Goal: Task Accomplishment & Management: Manage account settings

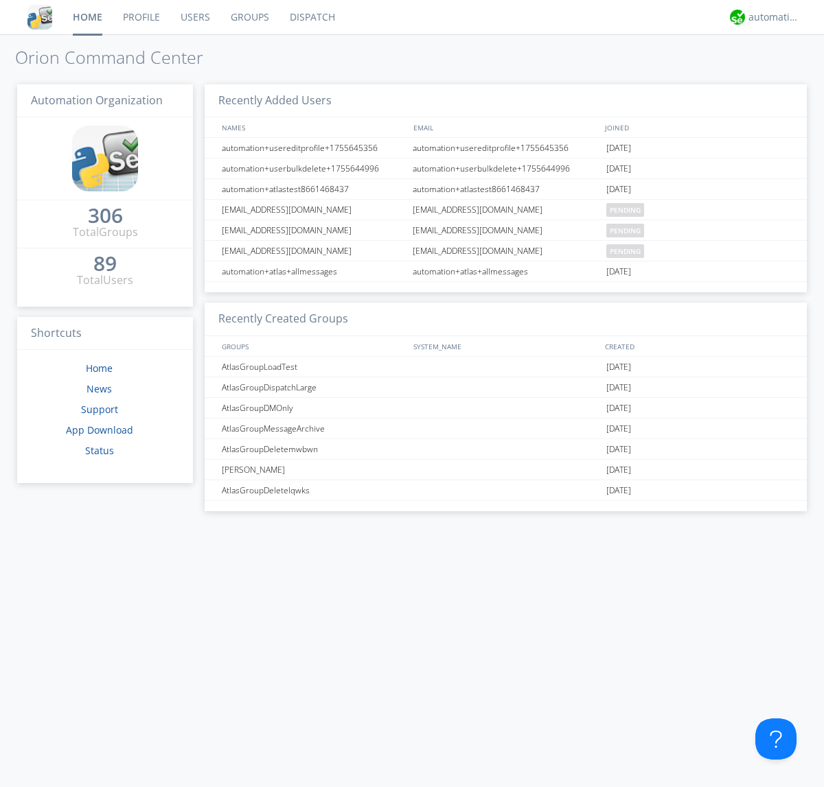
click at [194, 17] on link "Users" at bounding box center [195, 17] width 50 height 34
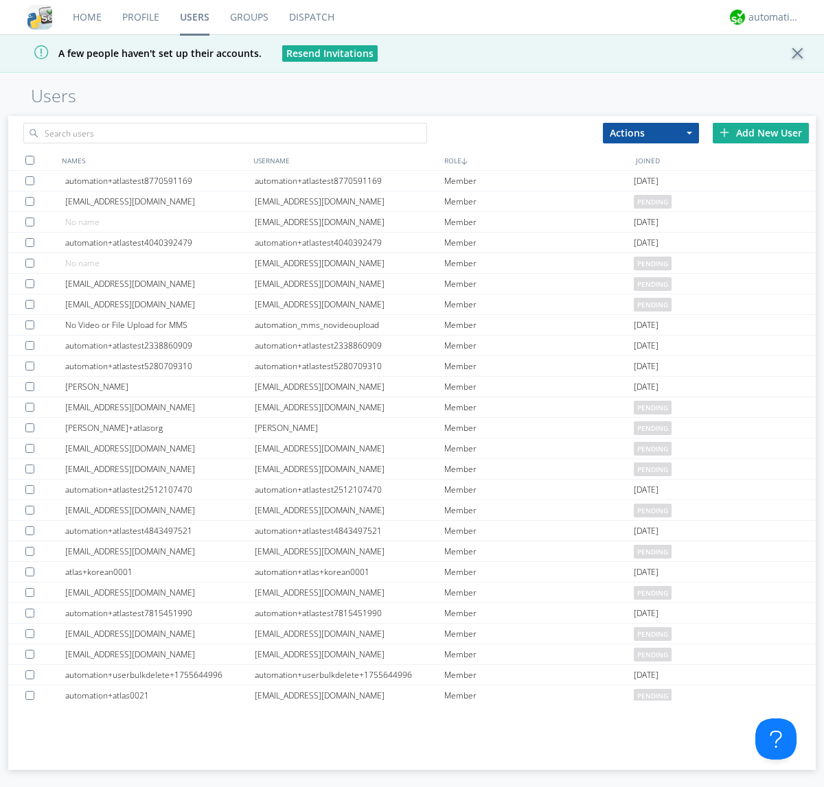
click at [761, 132] on div "Add New User" at bounding box center [761, 133] width 96 height 21
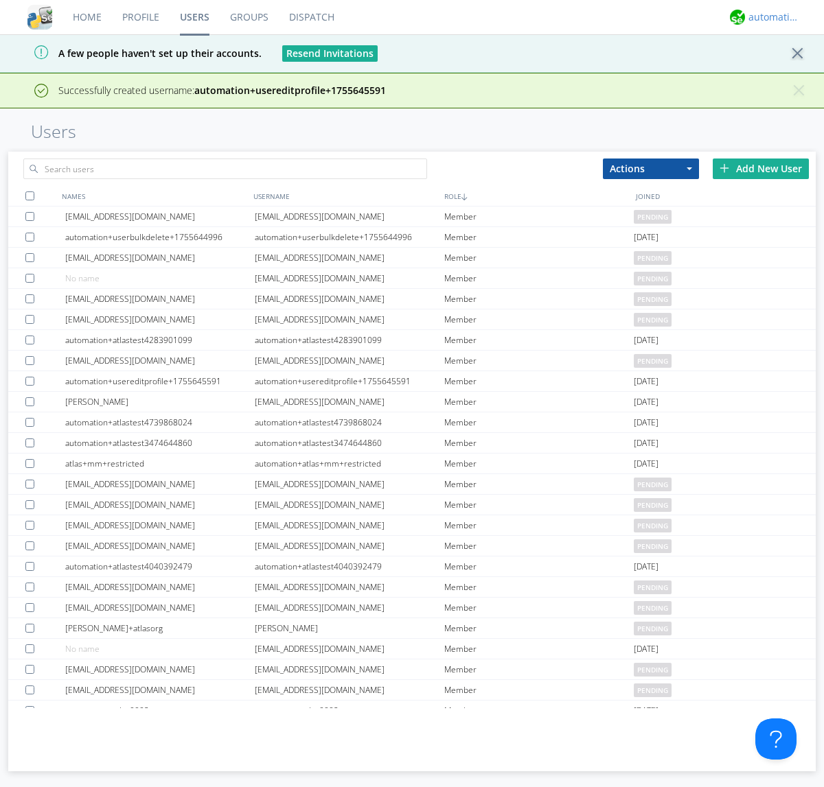
click at [770, 17] on div "automation+atlas" at bounding box center [773, 17] width 51 height 14
click at [780, 72] on div "Log Out" at bounding box center [780, 72] width 71 height 25
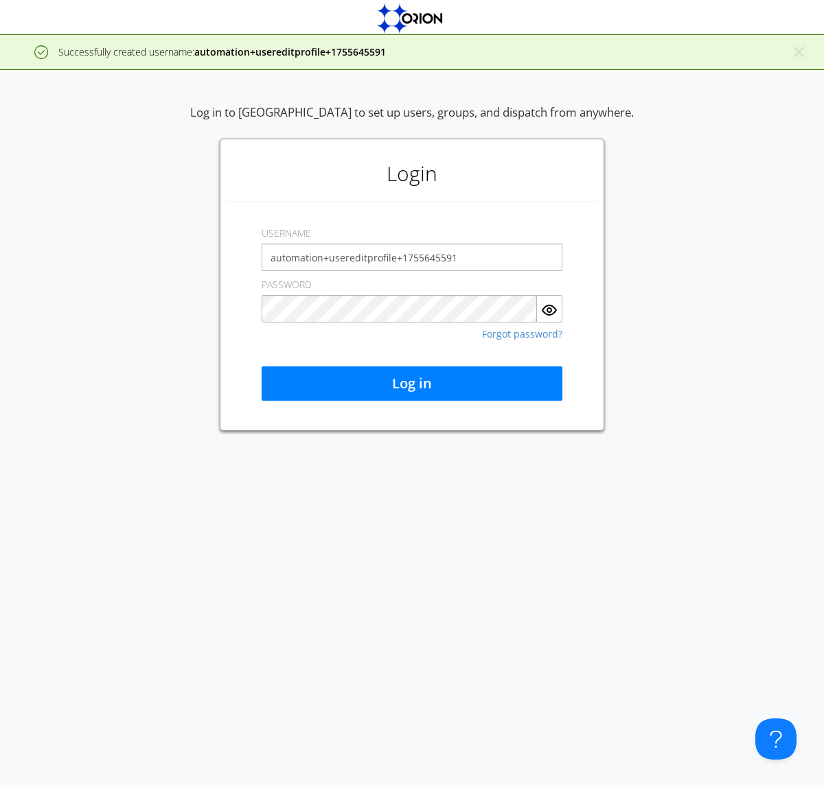
type input "automation+usereditprofile+1755645591"
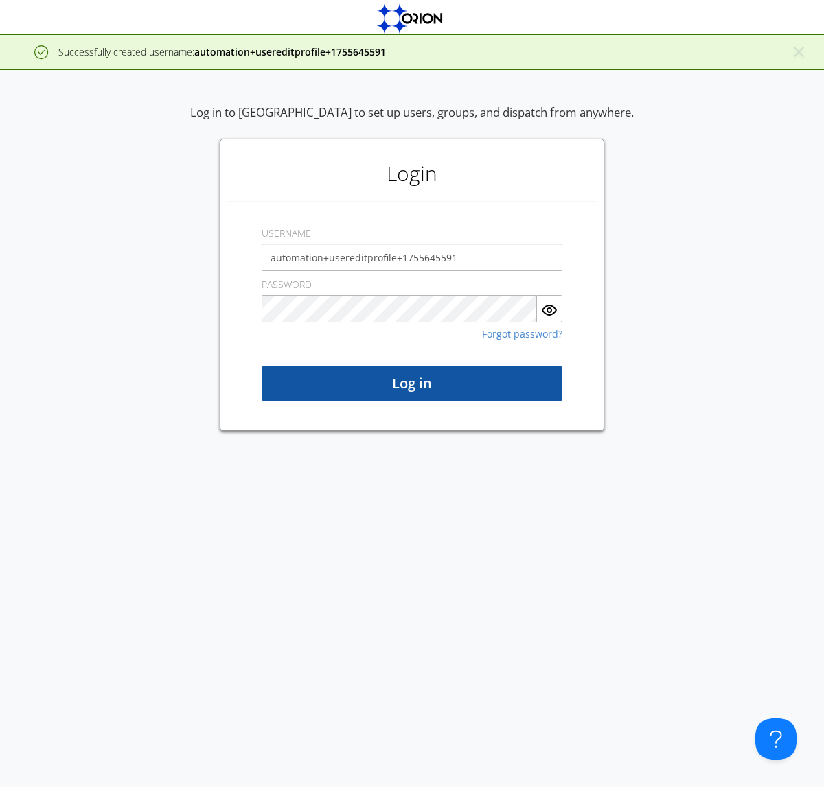
click at [412, 384] on button "Log in" at bounding box center [412, 384] width 301 height 34
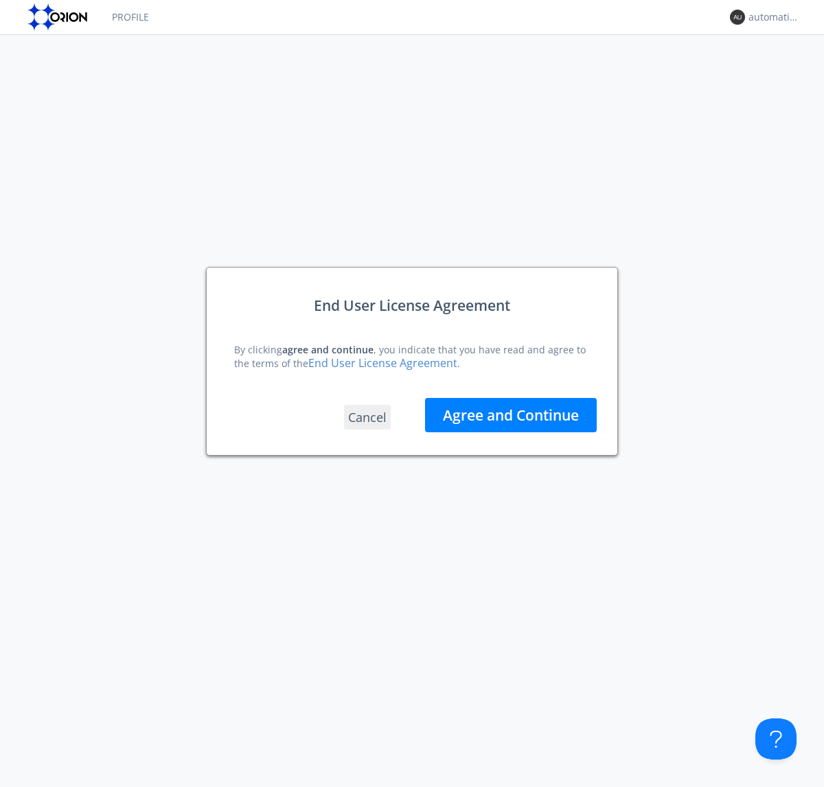
click at [511, 415] on button "Agree and Continue" at bounding box center [511, 415] width 172 height 34
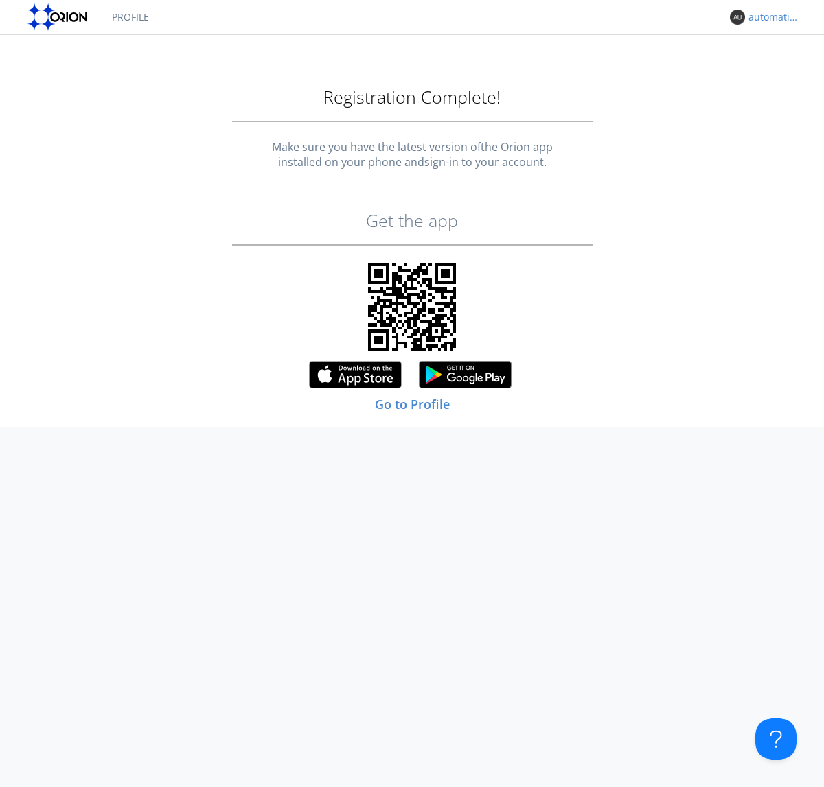
click at [770, 17] on div "automation+usereditprofile+1755645591" at bounding box center [773, 17] width 51 height 14
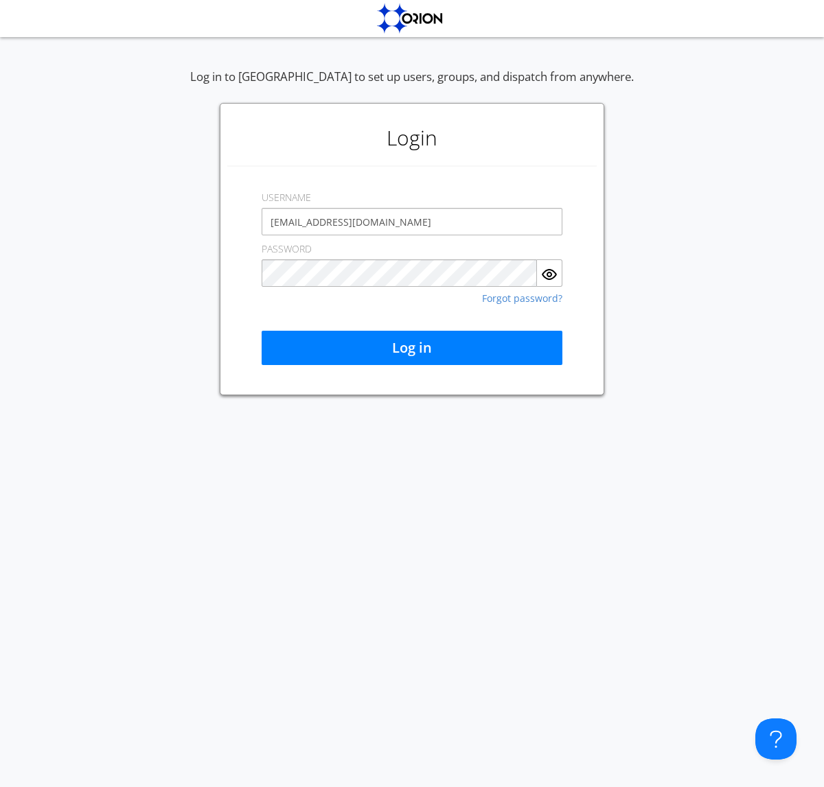
type input "[EMAIL_ADDRESS][DOMAIN_NAME]"
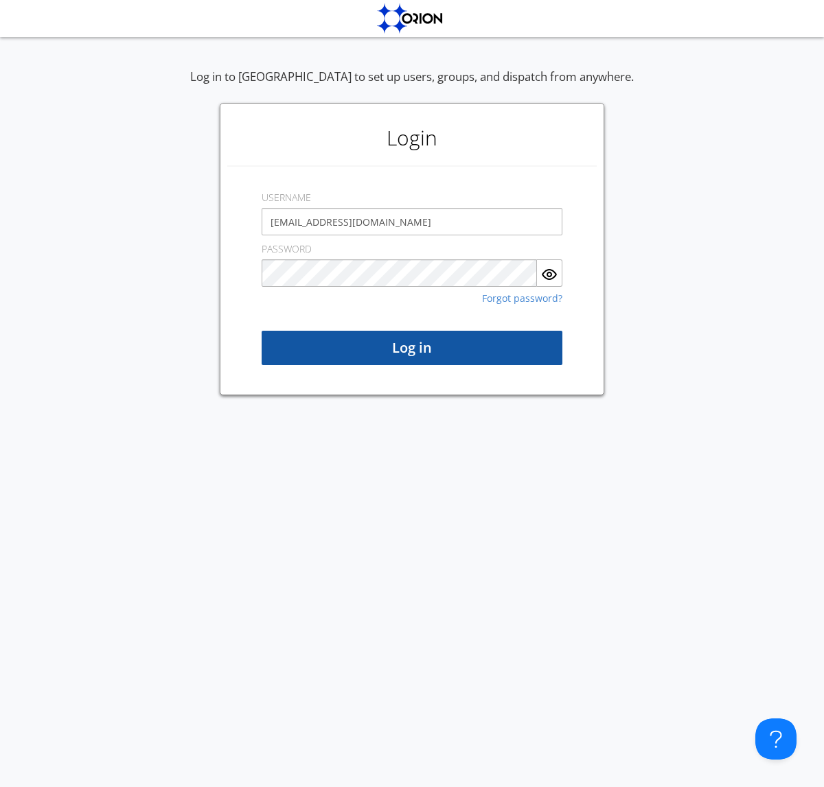
click at [412, 348] on button "Log in" at bounding box center [412, 348] width 301 height 34
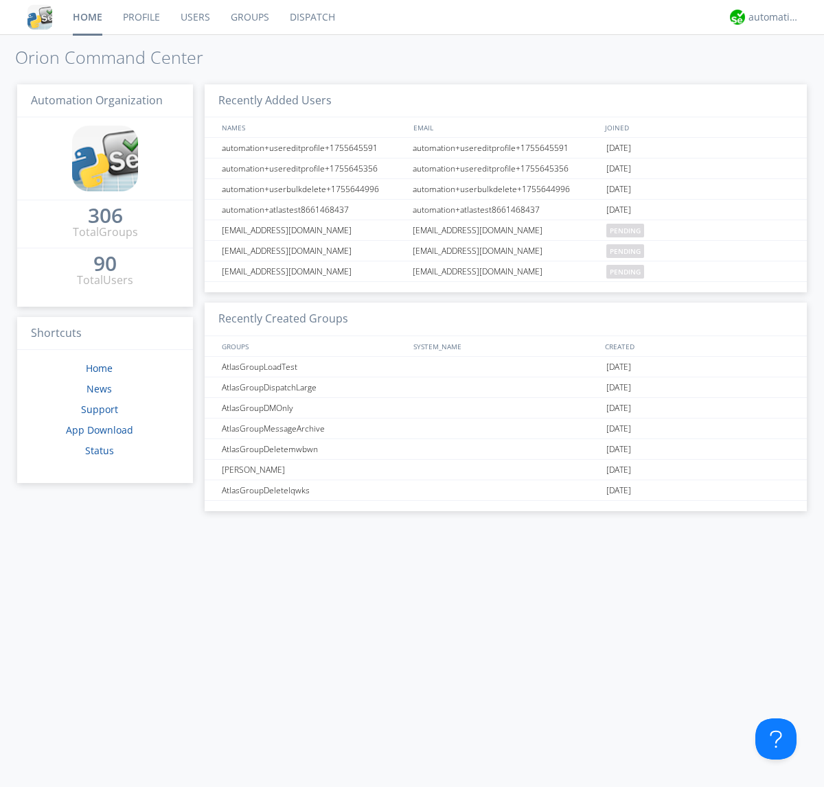
click at [194, 17] on link "Users" at bounding box center [195, 17] width 50 height 34
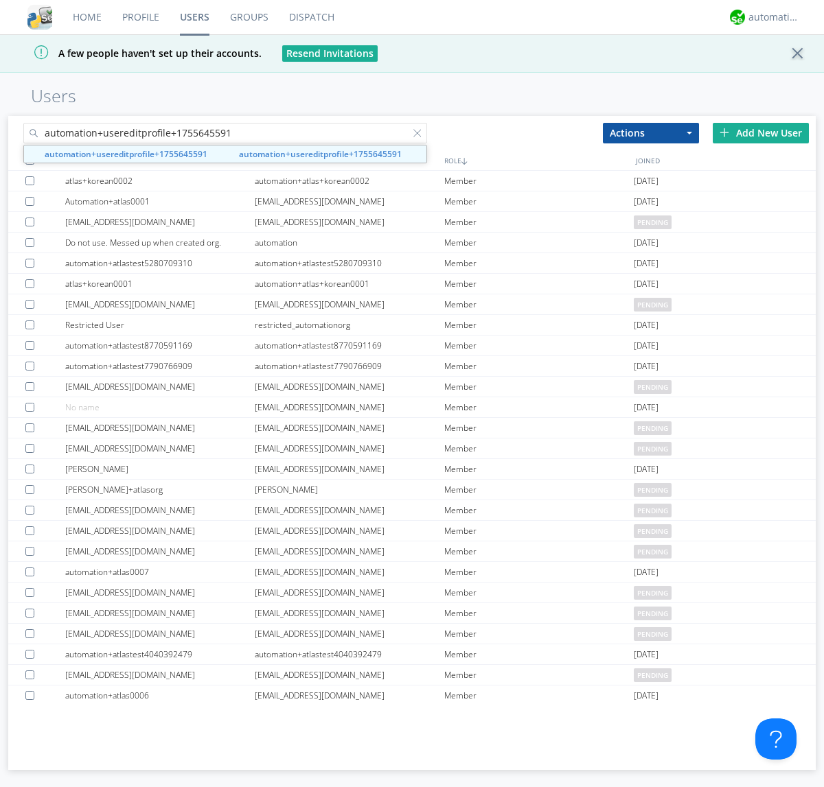
type input "automation+usereditprofile+1755645591"
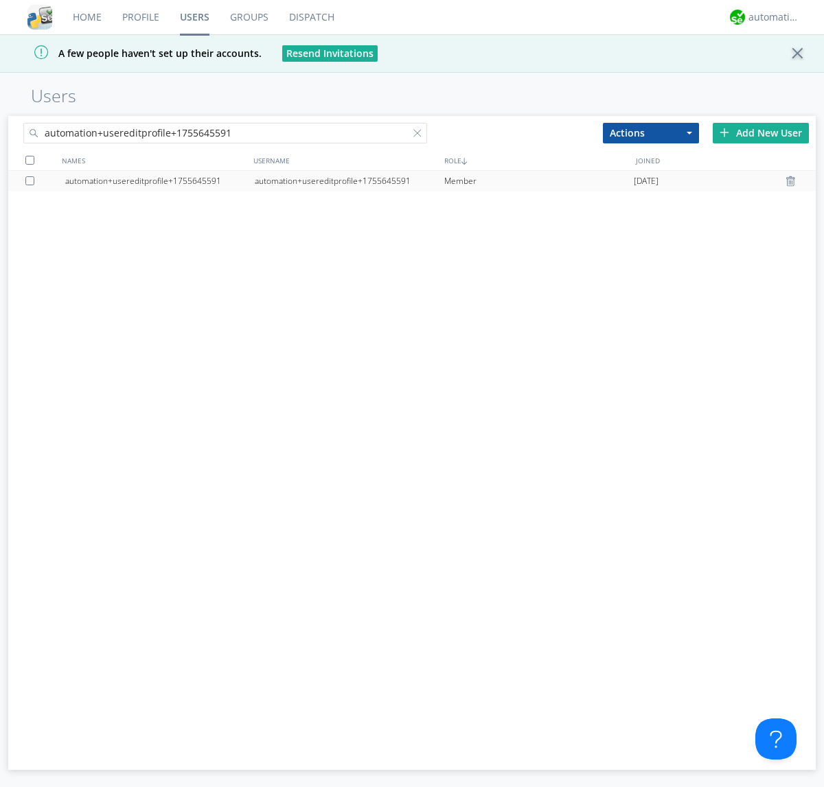
click at [349, 181] on div "automation+usereditprofile+1755645591" at bounding box center [349, 181] width 189 height 21
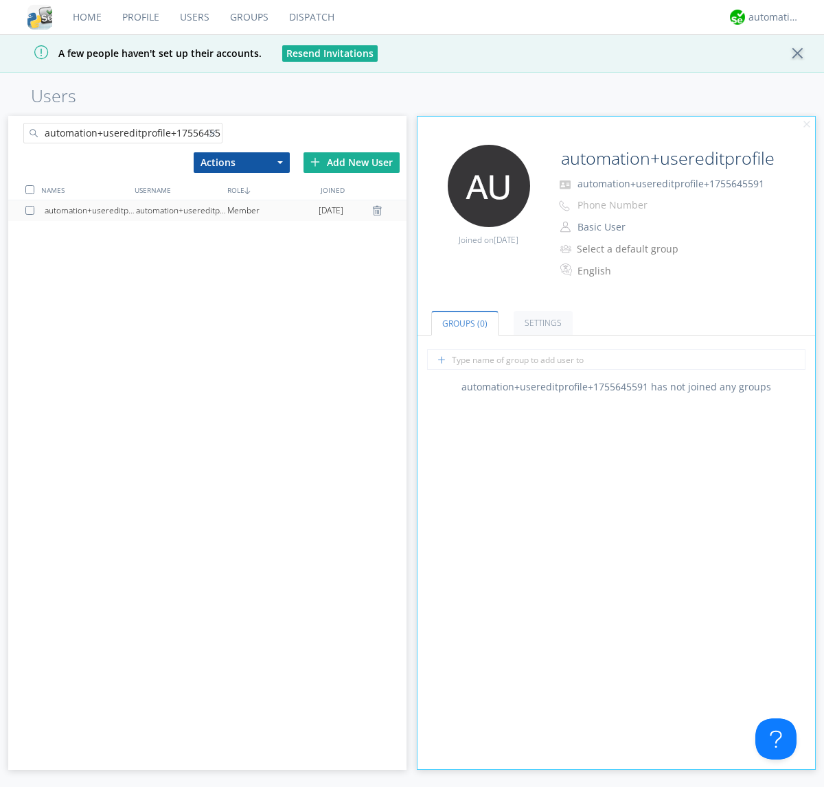
click at [541, 323] on link "Settings" at bounding box center [542, 323] width 59 height 24
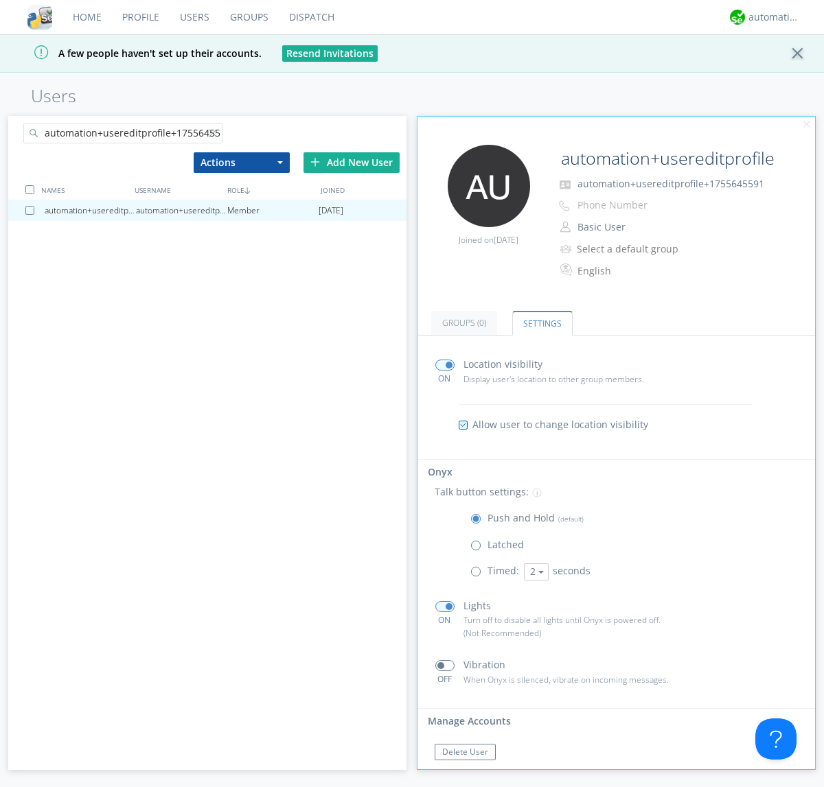
click at [472, 771] on button "Reset Password" at bounding box center [473, 779] width 76 height 16
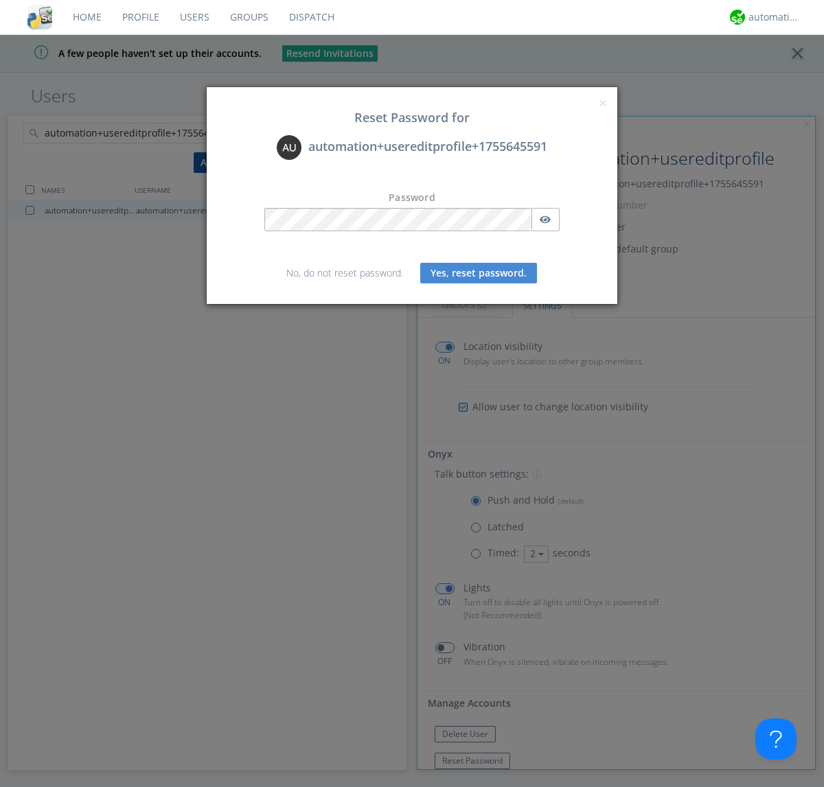
click at [478, 273] on button "Yes, reset password." at bounding box center [478, 273] width 117 height 21
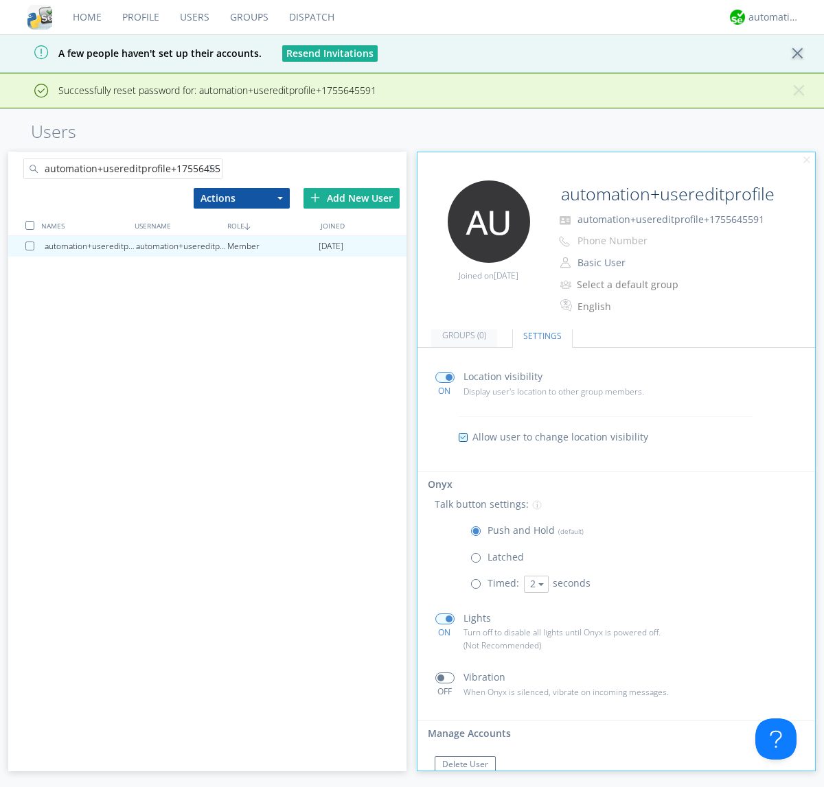
scroll to position [58, 0]
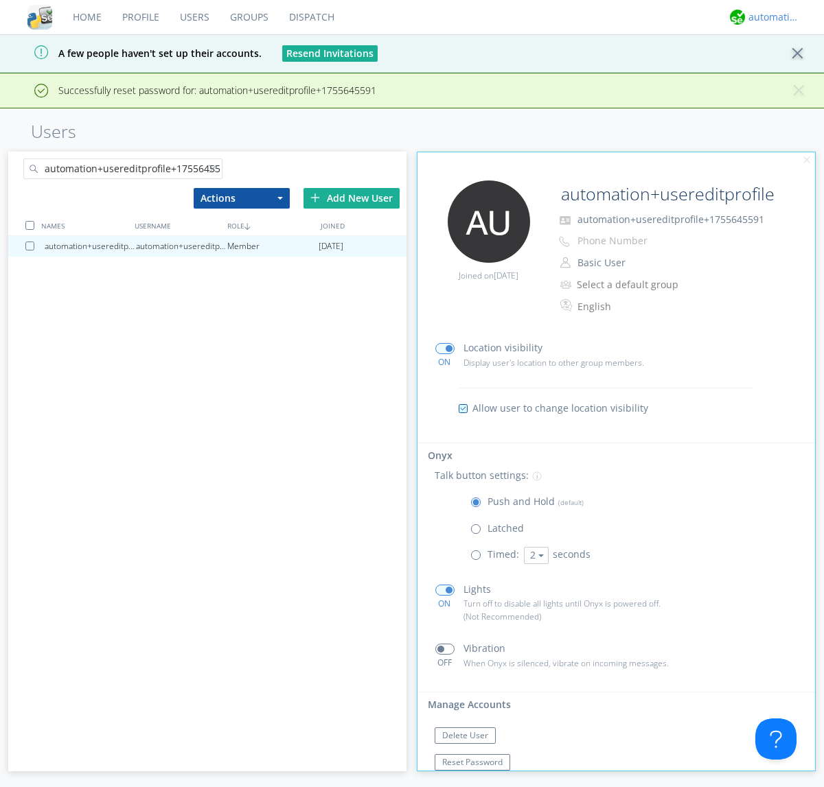
click at [770, 17] on div "automation+atlas" at bounding box center [773, 17] width 51 height 14
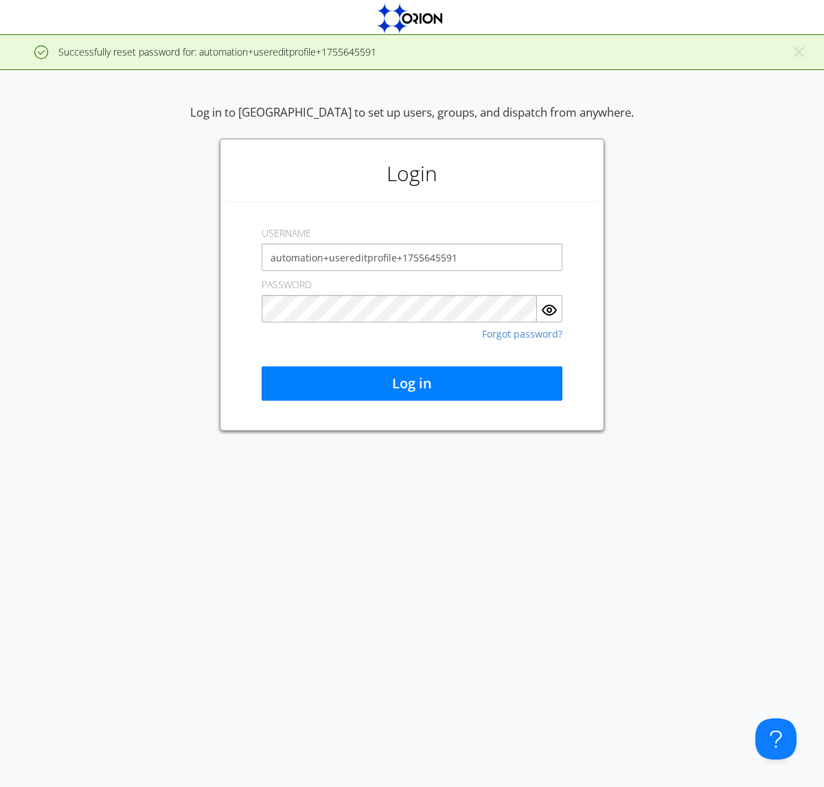
type input "automation+usereditprofile+1755645591"
click at [412, 384] on button "Log in" at bounding box center [412, 384] width 301 height 34
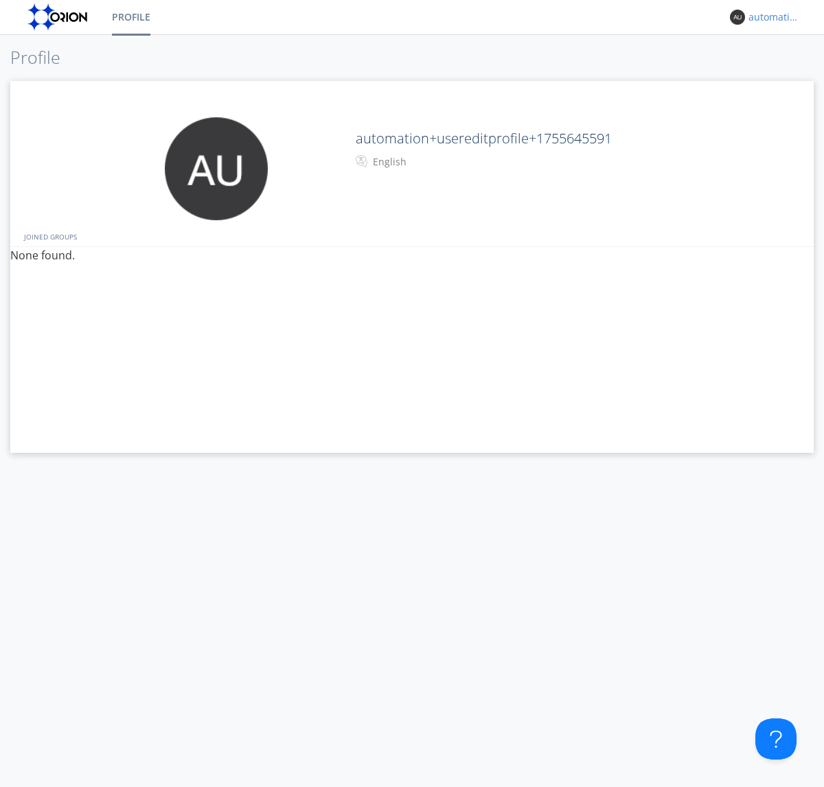
click at [770, 17] on div "automation+usereditprofile+1755645591" at bounding box center [773, 17] width 51 height 14
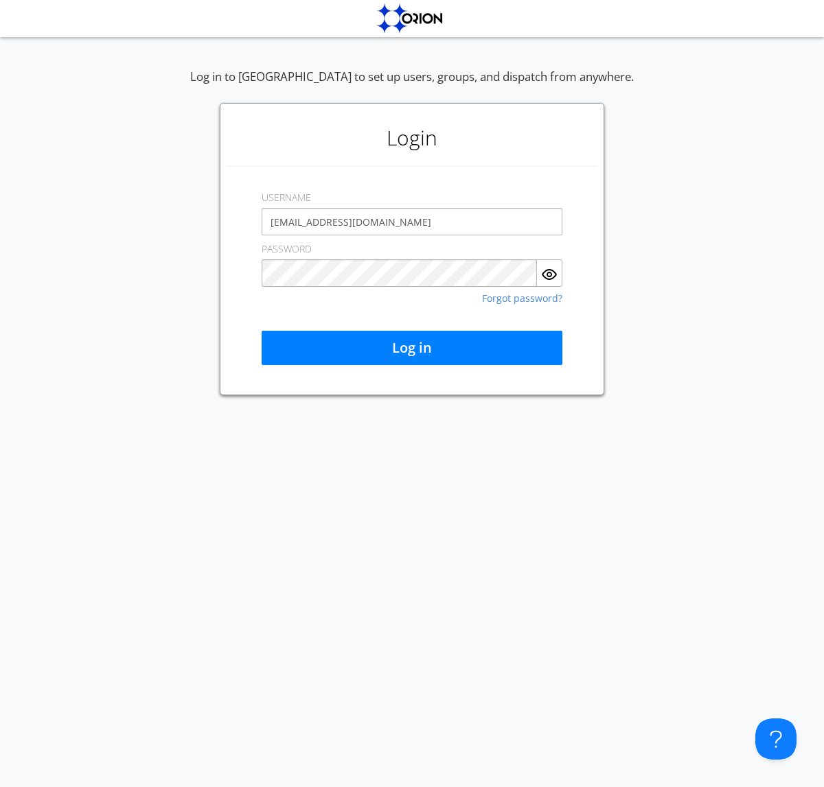
type input "[EMAIL_ADDRESS][DOMAIN_NAME]"
click at [412, 348] on button "Log in" at bounding box center [412, 348] width 301 height 34
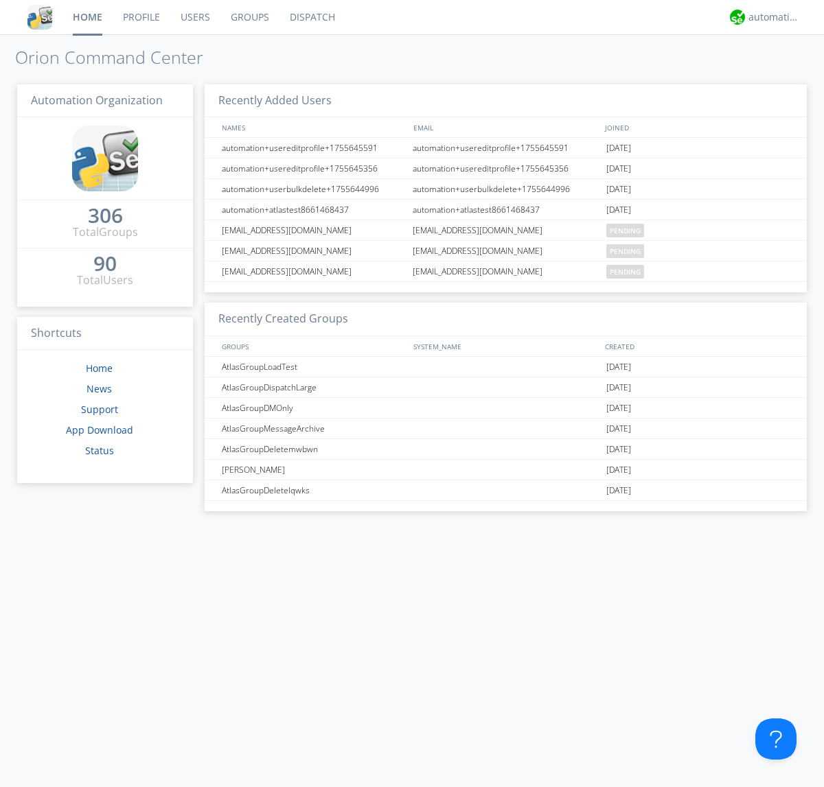
click at [194, 17] on link "Users" at bounding box center [195, 17] width 50 height 34
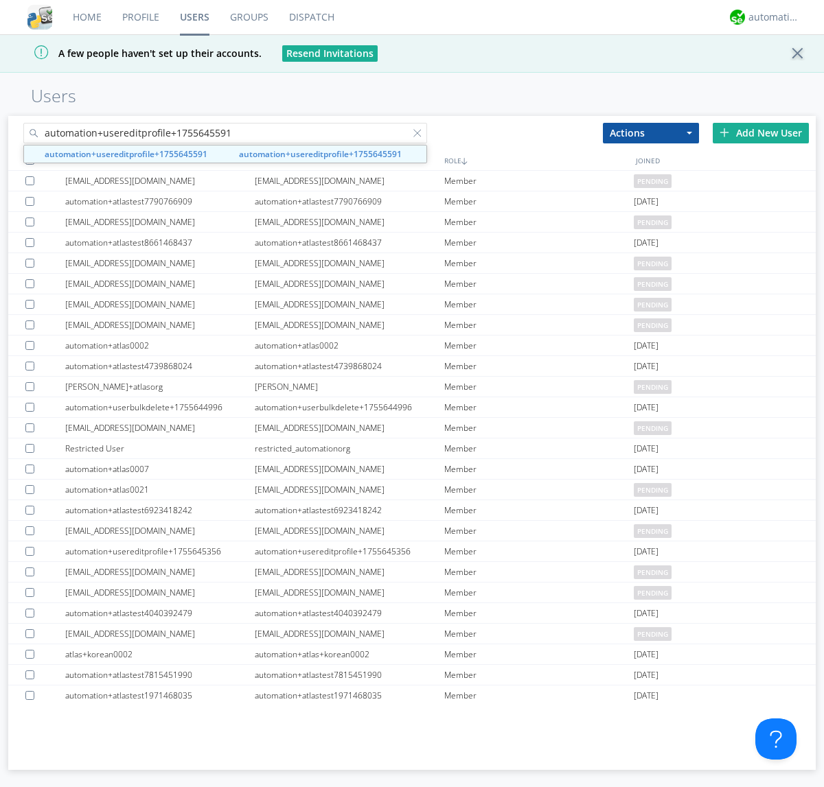
type input "automation+usereditprofile+1755645591"
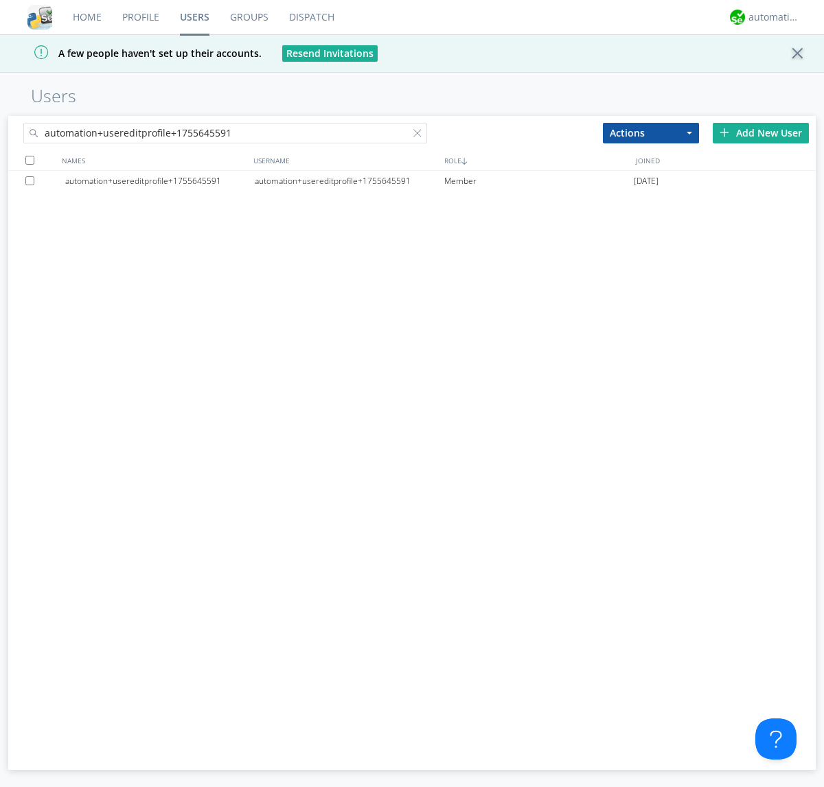
click at [32, 181] on div at bounding box center [32, 180] width 14 height 9
click at [651, 132] on button "Actions" at bounding box center [651, 133] width 96 height 21
click at [0, 0] on link "Delete User" at bounding box center [0, 0] width 0 height 0
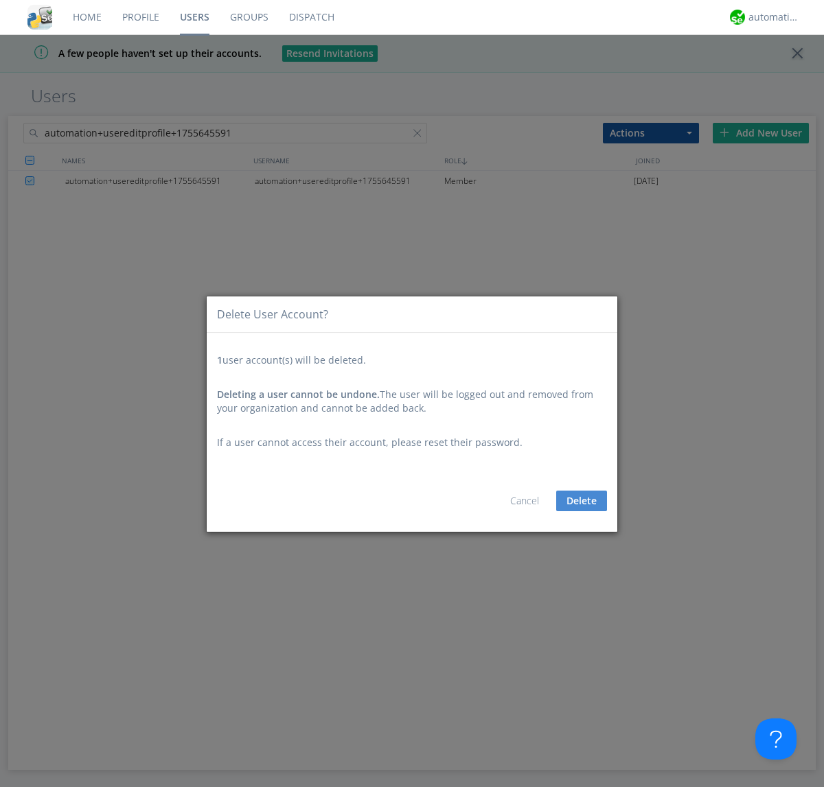
click at [581, 501] on button "Delete" at bounding box center [581, 501] width 51 height 21
